Goal: Information Seeking & Learning: Learn about a topic

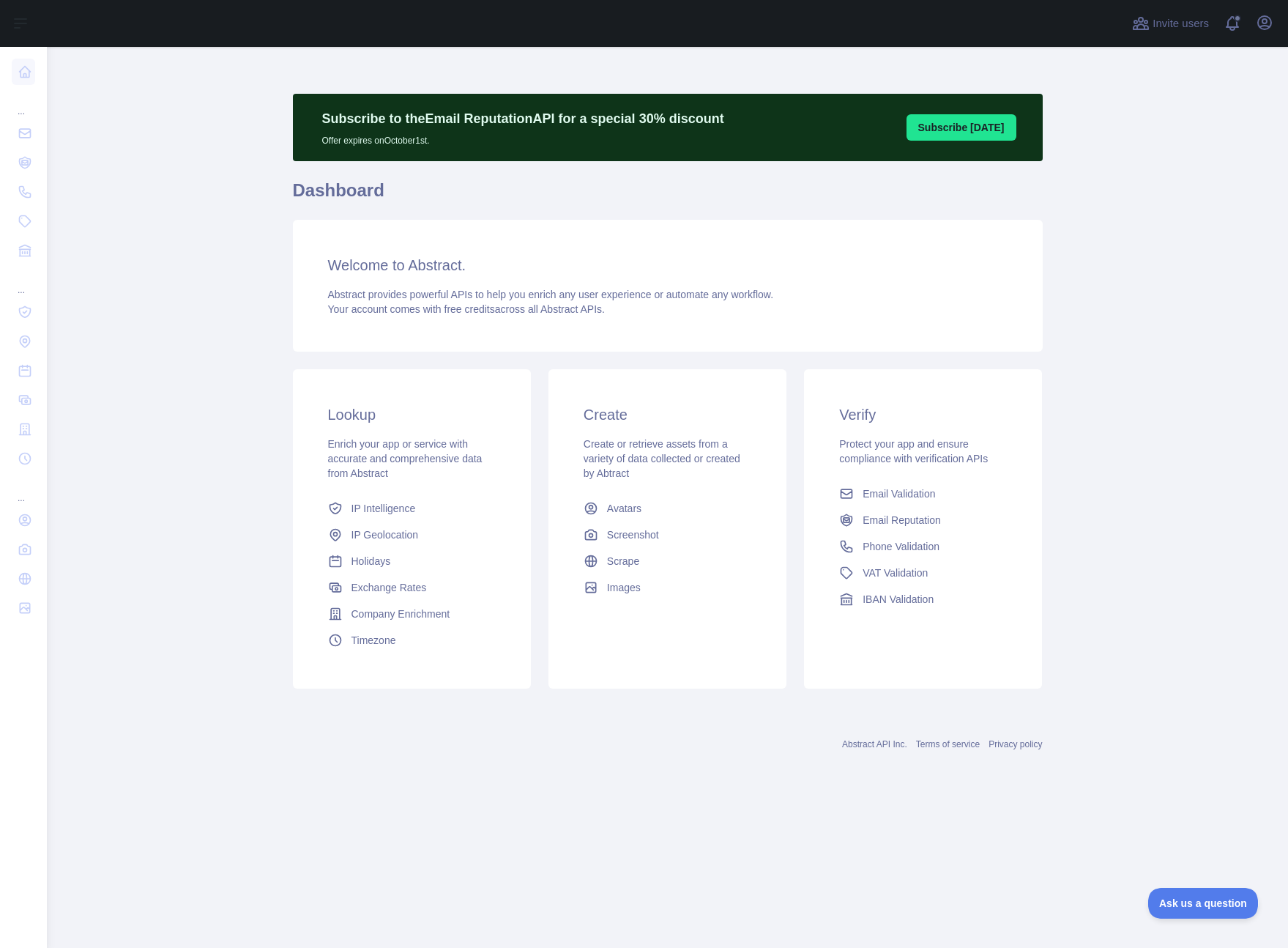
click at [1046, 553] on div "Verify Protect your app and ensure compliance with verification APIs Email Vali…" at bounding box center [923, 529] width 256 height 319
click at [433, 266] on h3 "Welcome to Abstract." at bounding box center [667, 265] width 679 height 20
click at [395, 541] on span "IP Geolocation" at bounding box center [385, 535] width 67 height 15
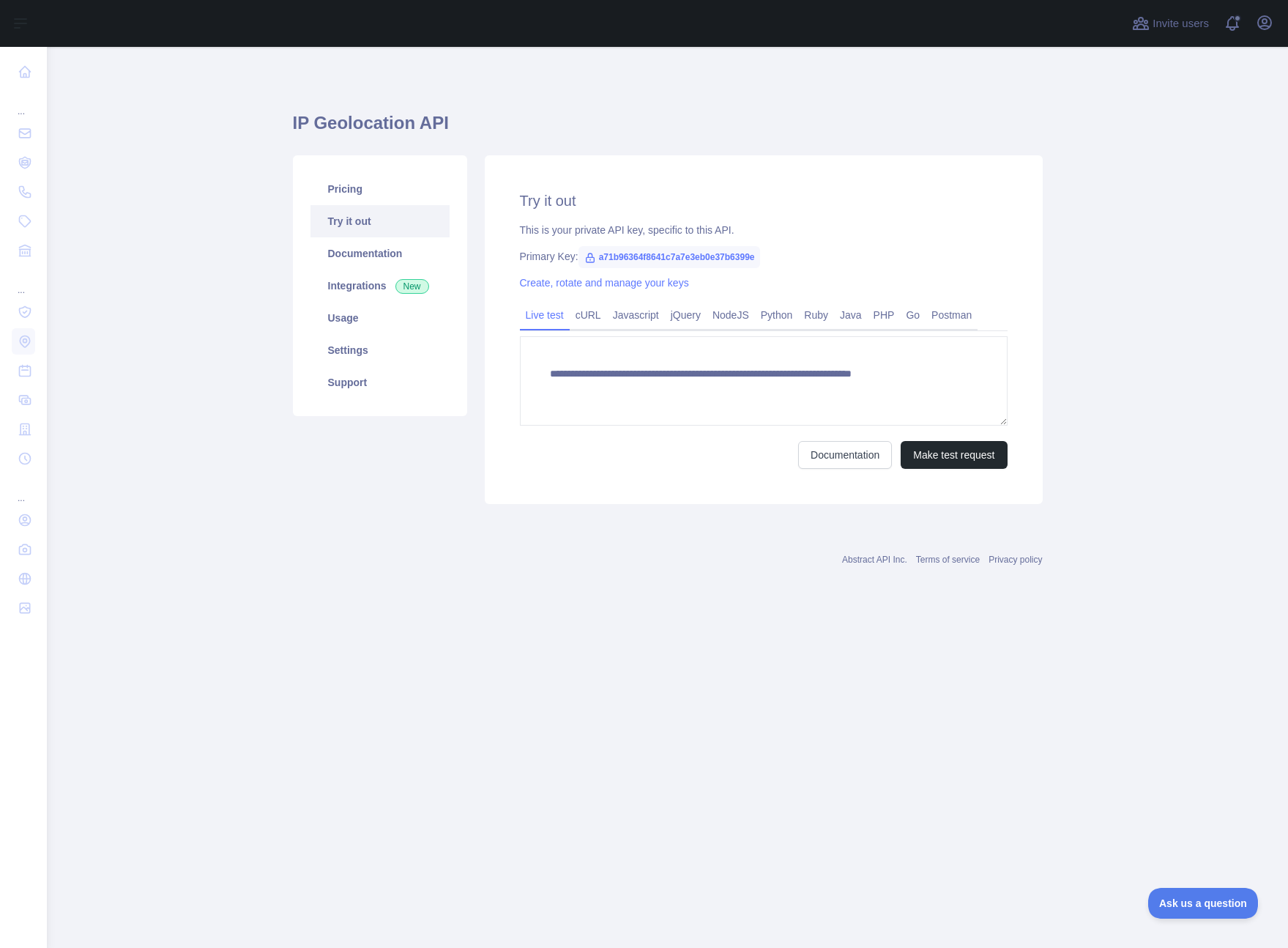
type textarea "**********"
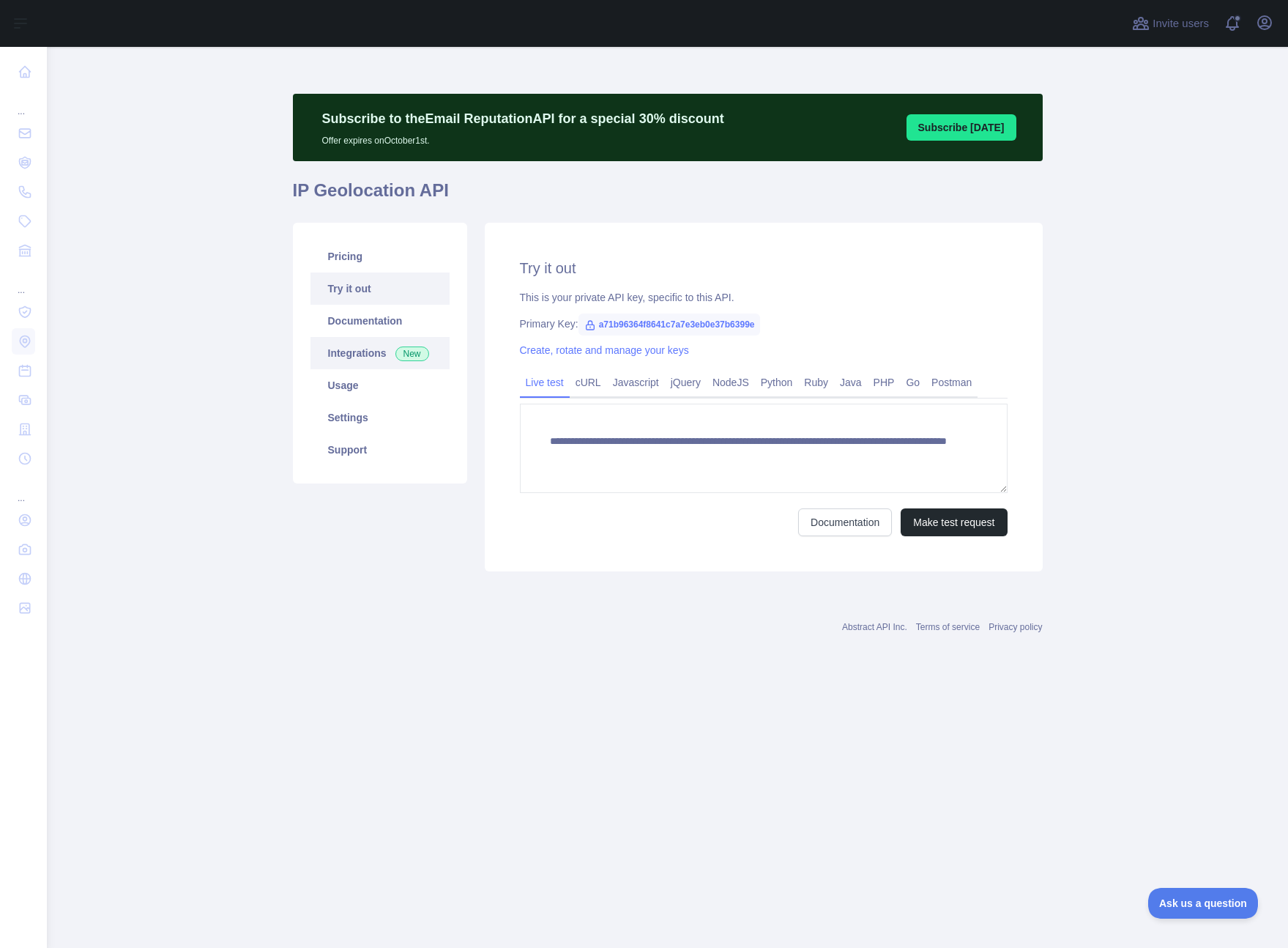
click at [380, 346] on link "Integrations New" at bounding box center [380, 353] width 139 height 32
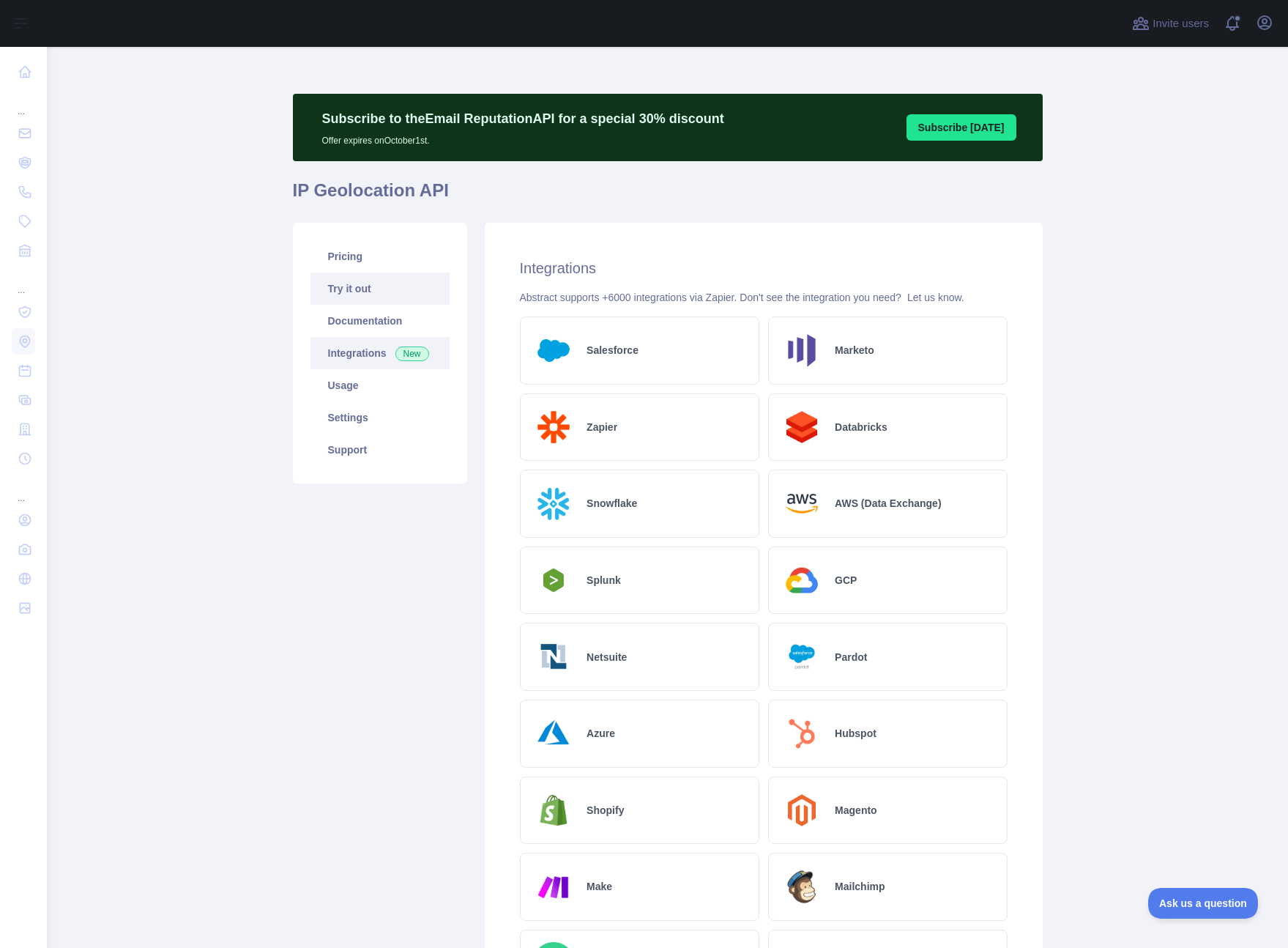
click at [367, 301] on link "Try it out" at bounding box center [380, 288] width 139 height 32
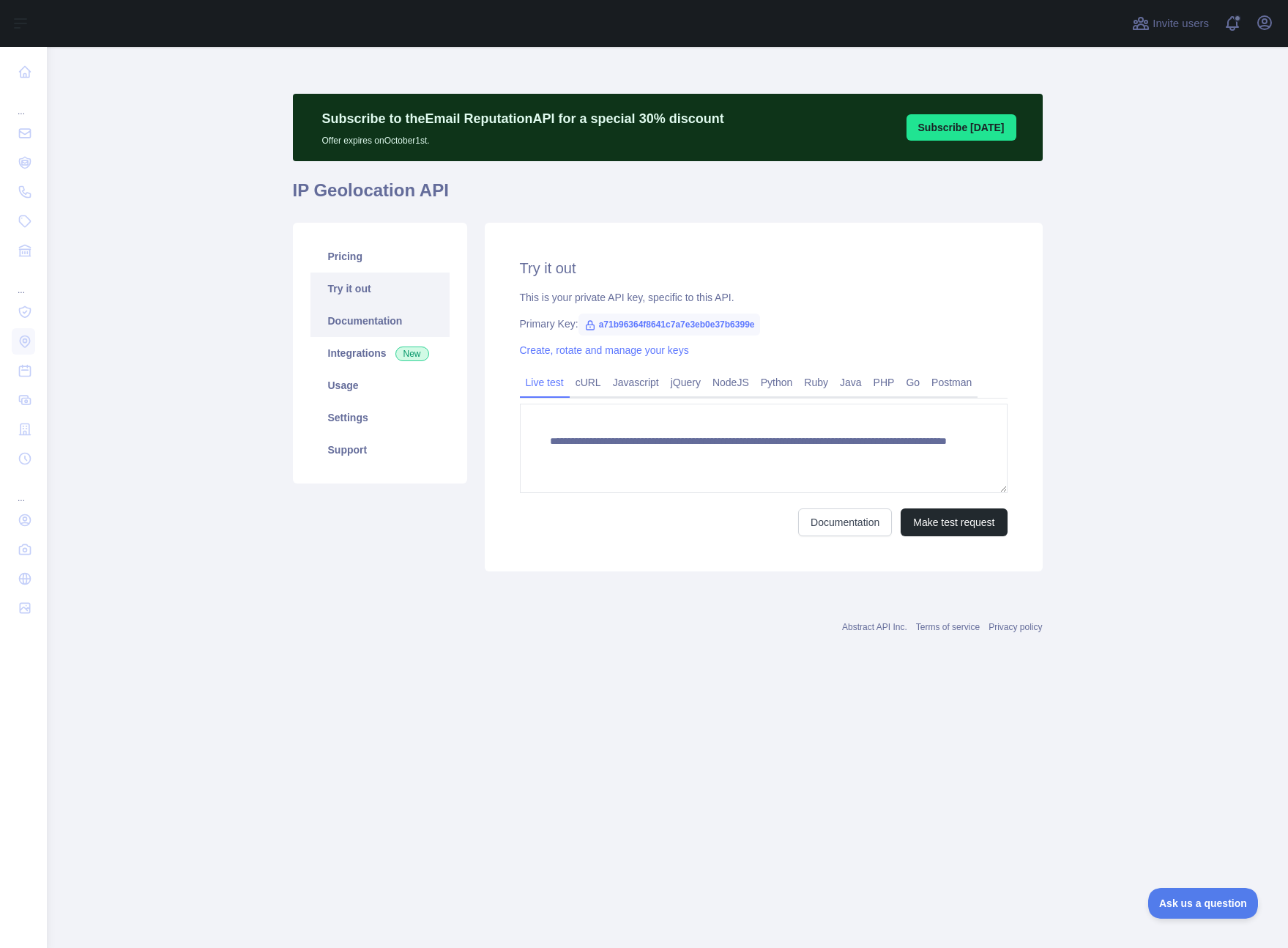
click at [352, 319] on link "Documentation" at bounding box center [380, 320] width 139 height 32
click at [355, 255] on link "Pricing" at bounding box center [380, 256] width 139 height 32
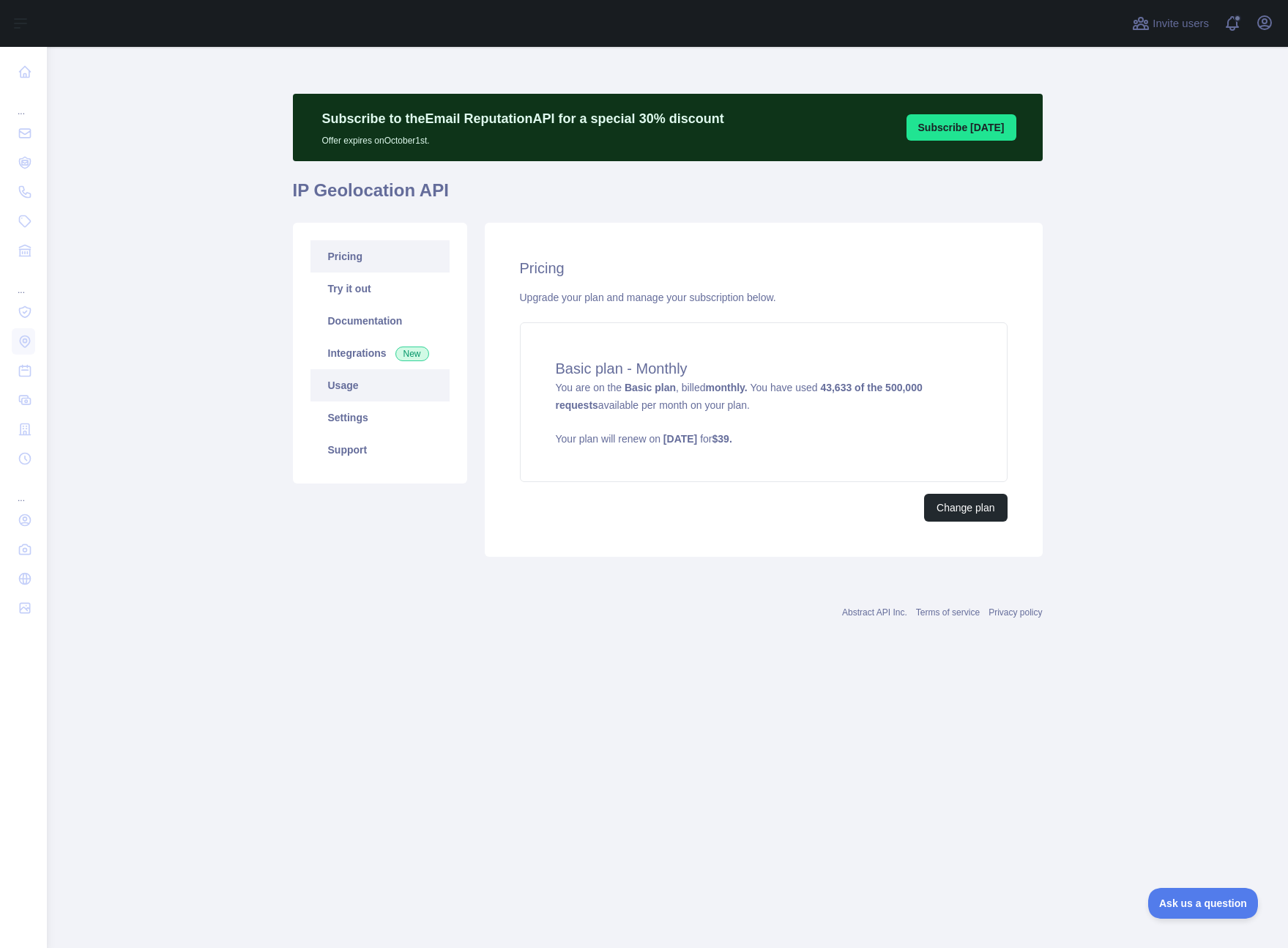
click at [359, 399] on link "Usage" at bounding box center [380, 385] width 139 height 32
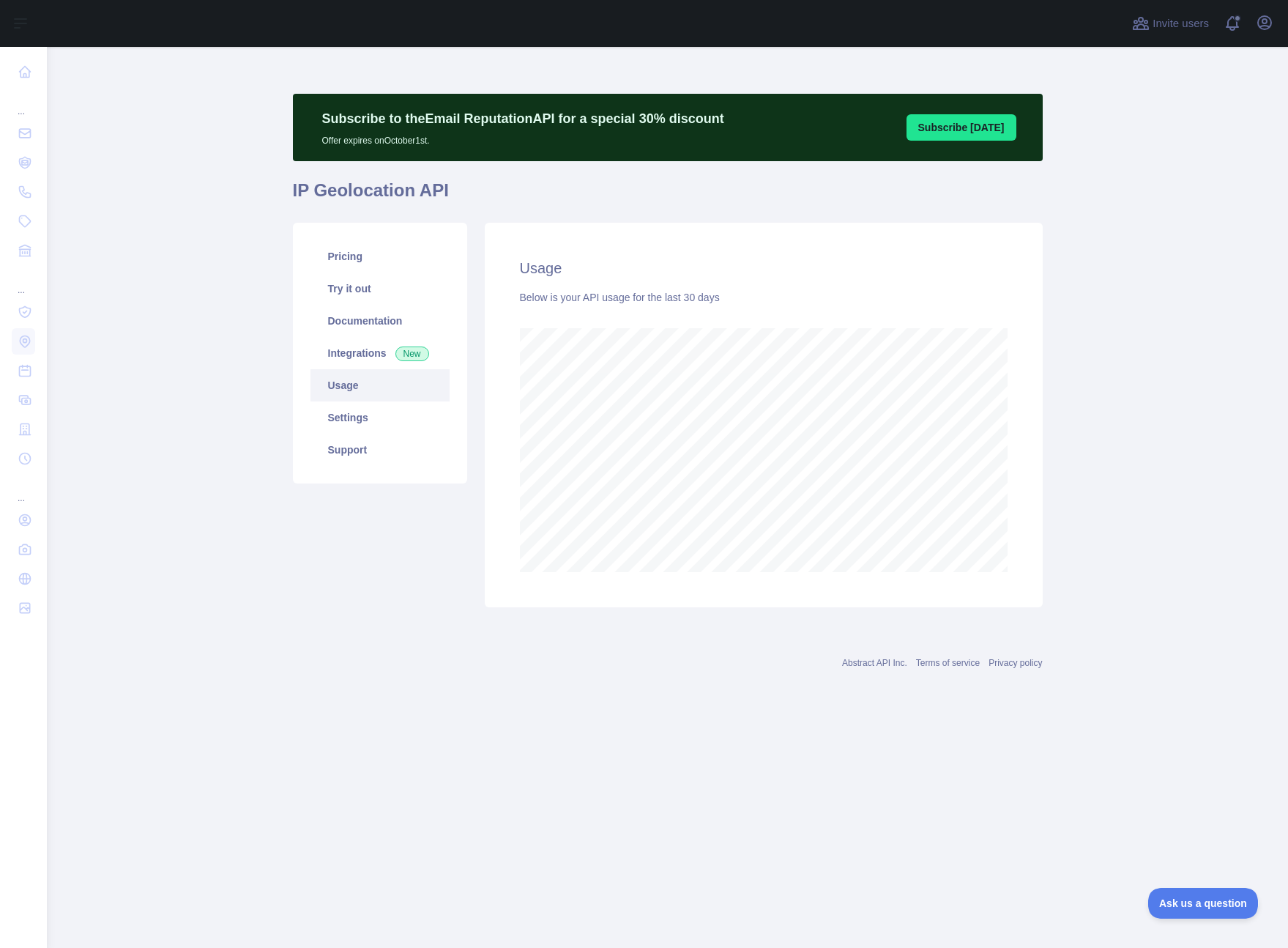
scroll to position [901, 1241]
